Goal: Information Seeking & Learning: Learn about a topic

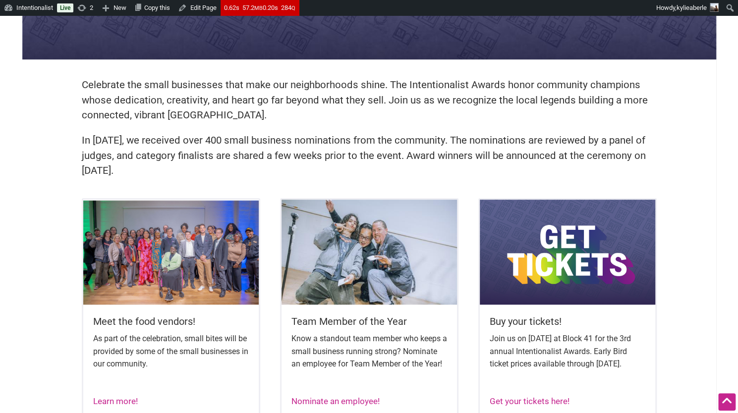
click at [215, 145] on p "In 2024, we received over 400 small business nominations from the community. Th…" at bounding box center [369, 156] width 575 height 46
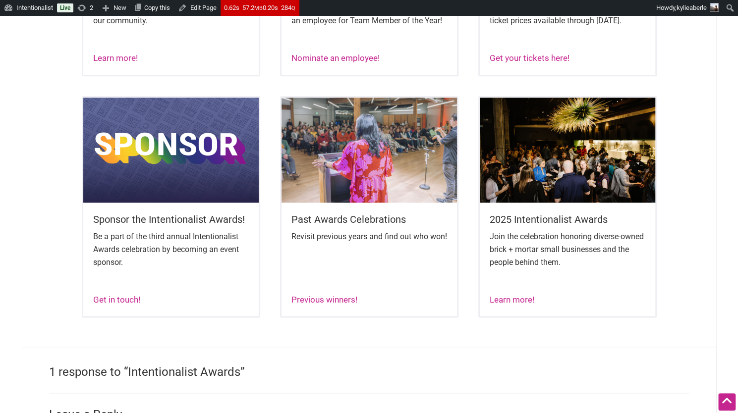
scroll to position [603, 0]
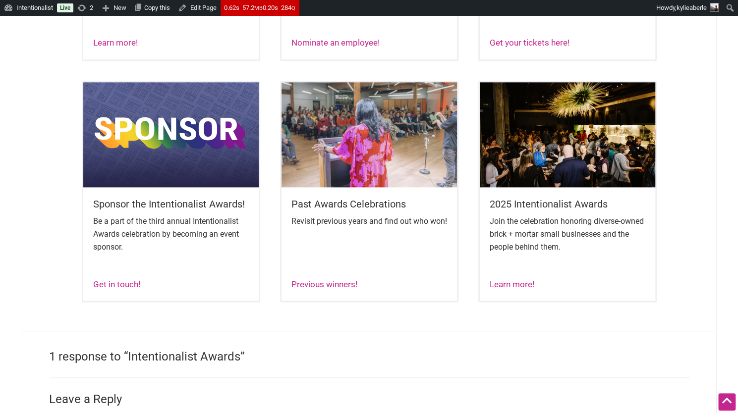
click at [565, 164] on img at bounding box center [567, 134] width 175 height 105
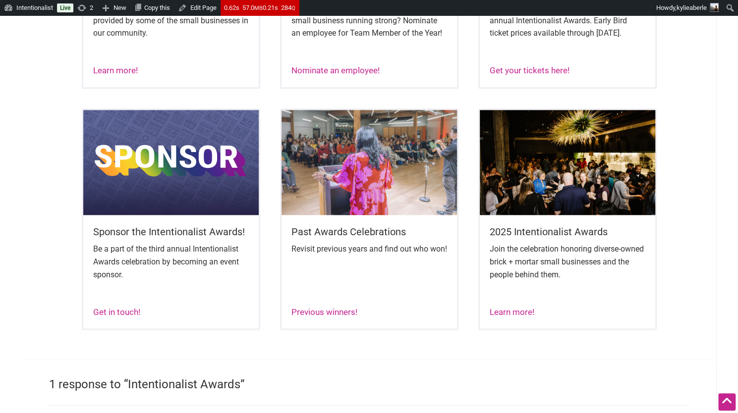
scroll to position [692, 0]
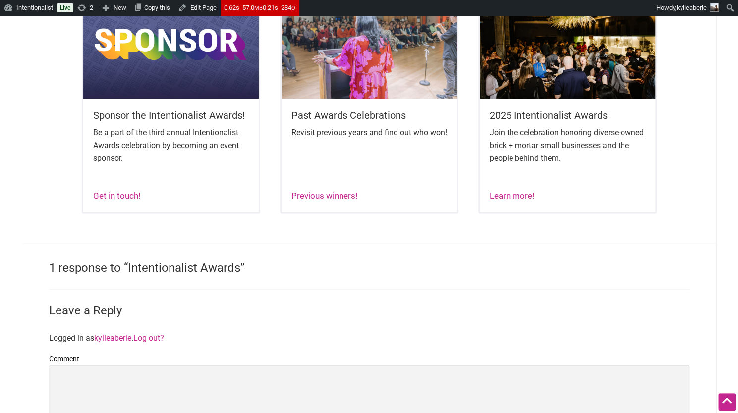
click at [372, 92] on img at bounding box center [368, 46] width 175 height 105
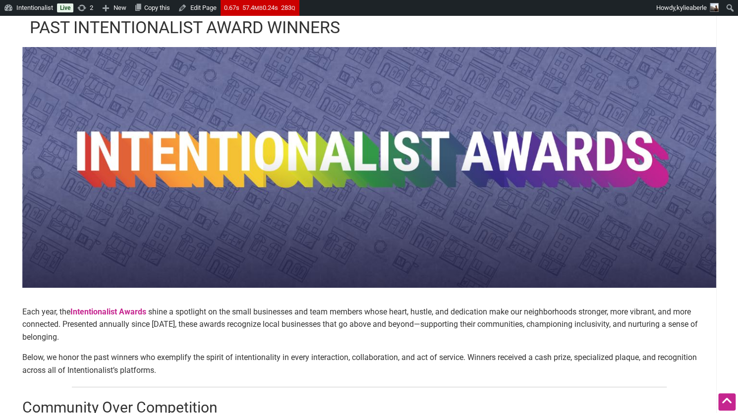
scroll to position [25, 0]
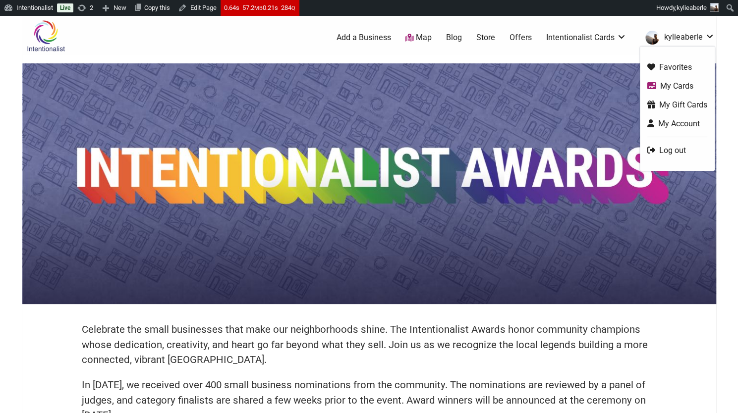
click at [659, 39] on img "kylieaberle" at bounding box center [652, 38] width 14 height 14
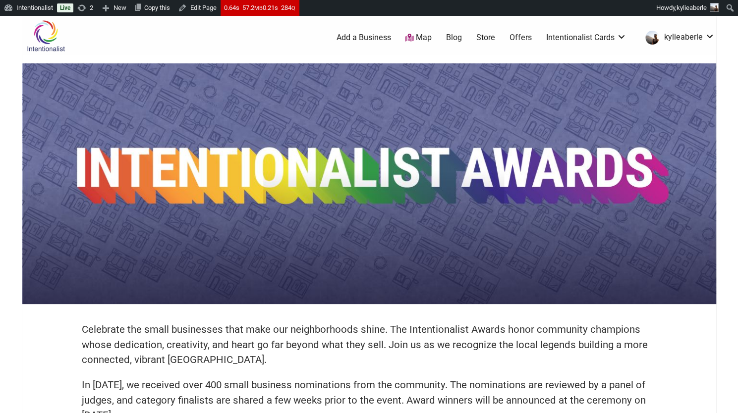
click at [455, 36] on link "Blog" at bounding box center [454, 37] width 16 height 11
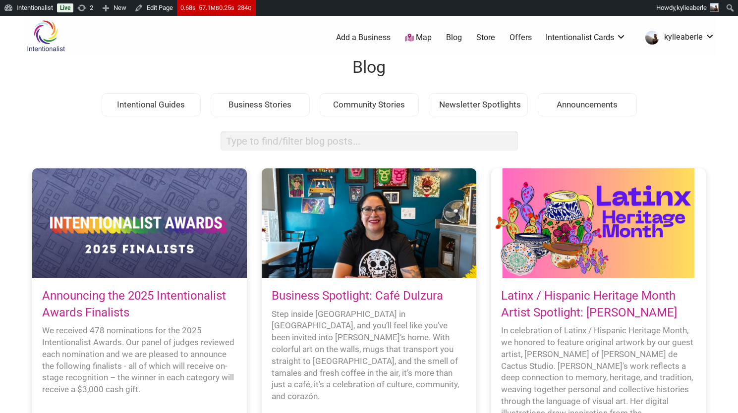
click at [63, 301] on link "Announcing the 2025 Intentionalist Awards Finalists" at bounding box center [134, 304] width 184 height 31
click at [104, 226] on div at bounding box center [139, 222] width 215 height 109
click at [123, 222] on div at bounding box center [139, 222] width 215 height 109
click at [563, 248] on div at bounding box center [598, 222] width 215 height 109
click at [567, 293] on link "Latinx / Hispanic Heritage Month Artist Spotlight: [PERSON_NAME]" at bounding box center [589, 304] width 176 height 31
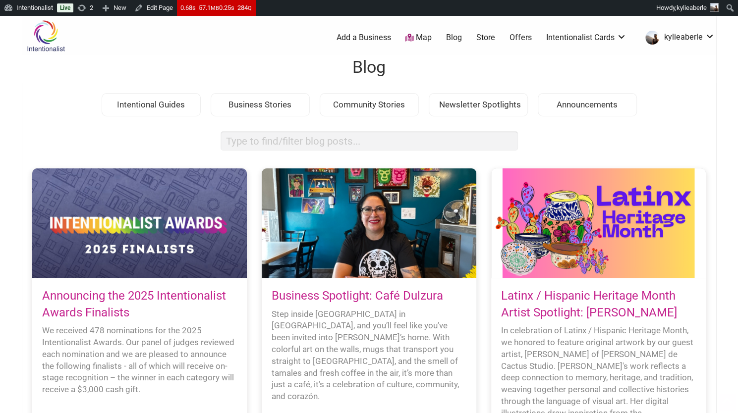
scroll to position [148, 0]
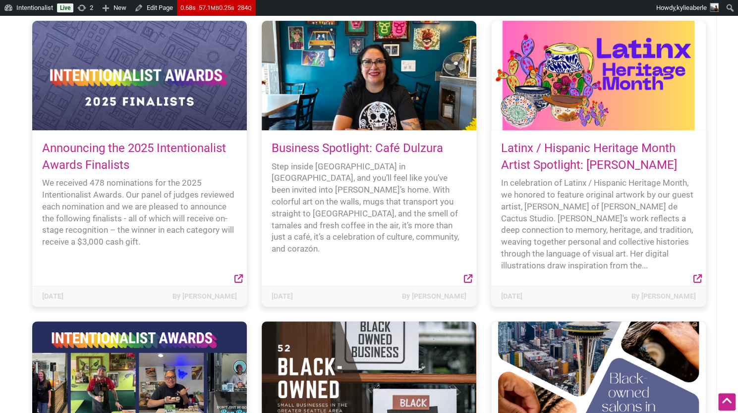
click at [85, 150] on link "Announcing the 2025 Intentionalist Awards Finalists" at bounding box center [134, 156] width 184 height 31
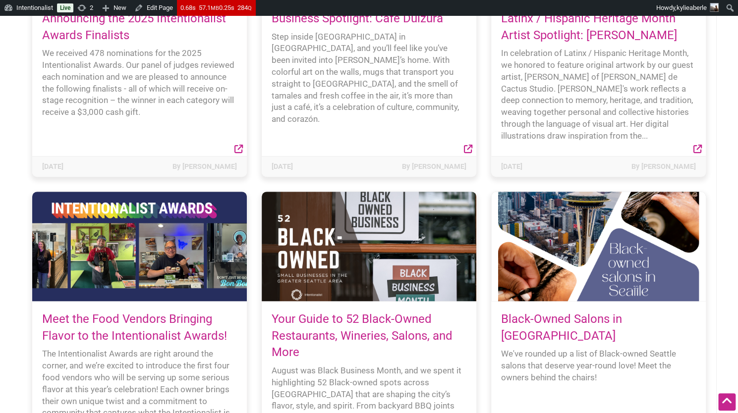
scroll to position [278, 0]
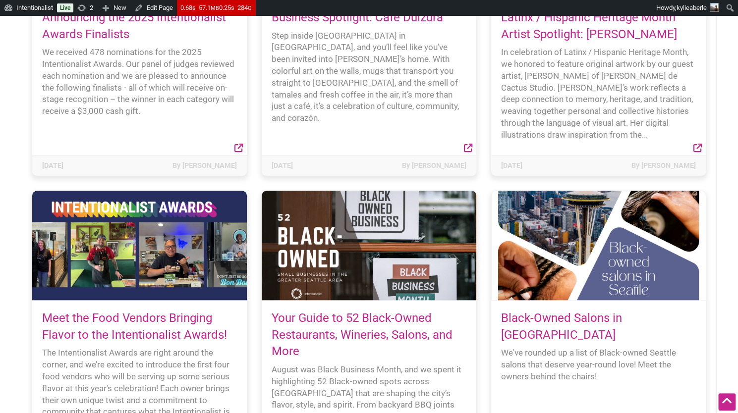
click at [81, 333] on link "Meet the Food Vendors Bringing Flavor to the Intentionalist Awards!" at bounding box center [134, 326] width 185 height 31
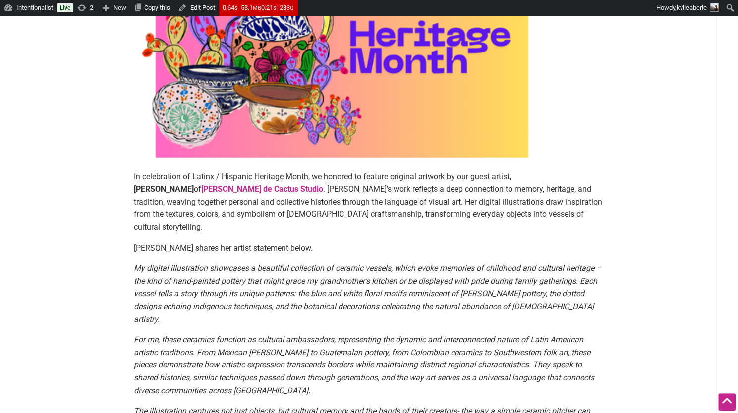
scroll to position [201, 0]
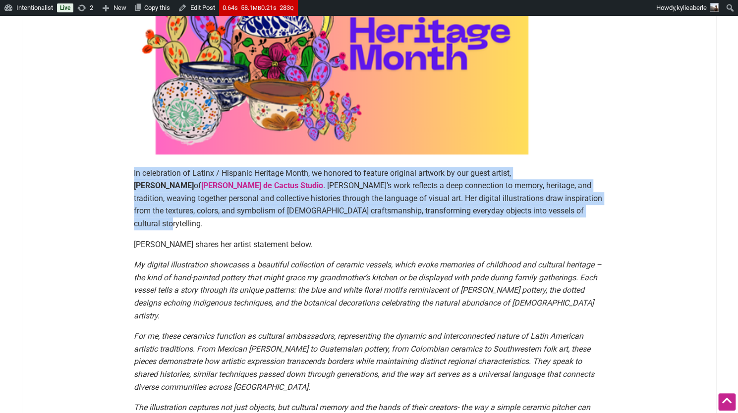
drag, startPoint x: 120, startPoint y: 173, endPoint x: 480, endPoint y: 209, distance: 361.4
click at [480, 209] on main "By [PERSON_NAME] — [DATE] In celebration of Latinx / Hispanic Heritage Month, w…" at bounding box center [369, 305] width 618 height 819
copy p "In celebration of Latinx / Hispanic Heritage Month, we honored to feature origi…"
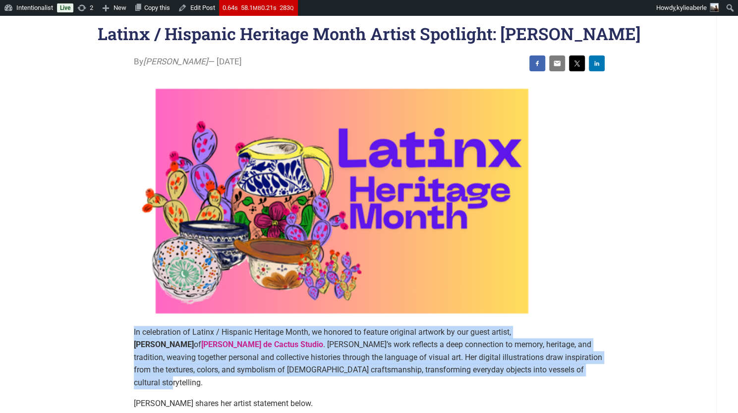
scroll to position [42, 0]
